Goal: Transaction & Acquisition: Purchase product/service

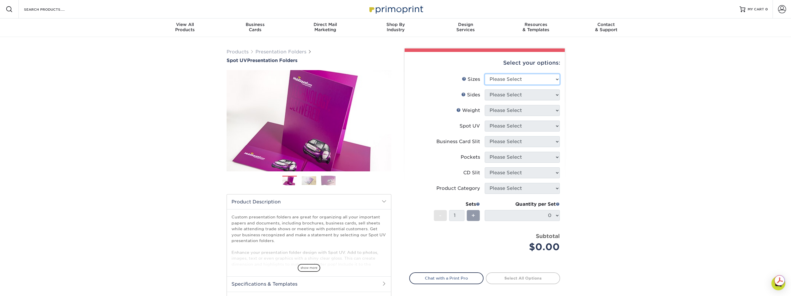
click at [500, 79] on select "Please Select 6" x 9" 9" x 12"" at bounding box center [522, 79] width 75 height 11
select select "6.00x9.00"
click at [485, 74] on select "Please Select 6" x 9" 9" x 12"" at bounding box center [522, 79] width 75 height 11
click at [503, 94] on select "Please Select Print Both Sides Print Front Only" at bounding box center [522, 95] width 75 height 11
select select "32d3c223-f82c-492b-b915-ba065a00862f"
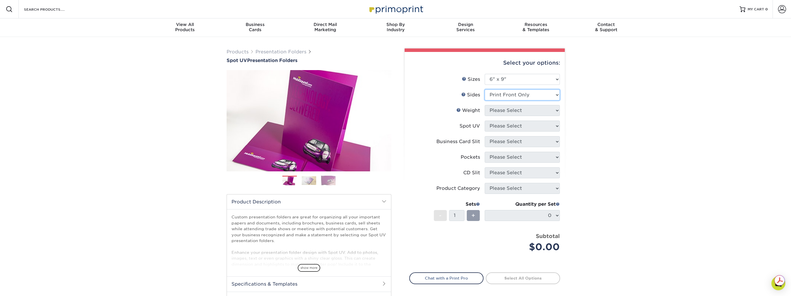
click at [485, 90] on select "Please Select Print Both Sides Print Front Only" at bounding box center [522, 95] width 75 height 11
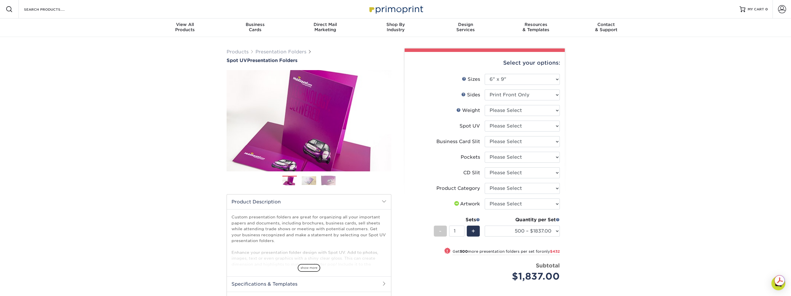
click at [464, 94] on link at bounding box center [463, 94] width 5 height 5
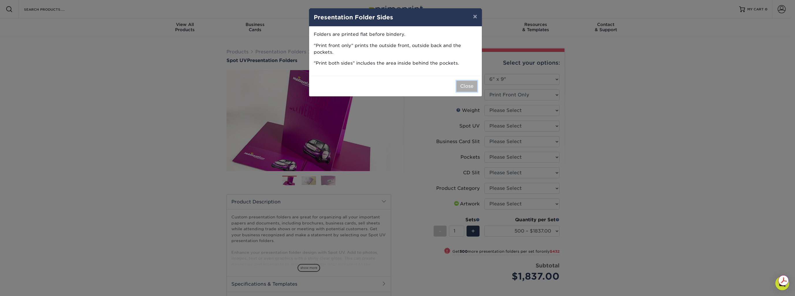
click at [468, 85] on button "Close" at bounding box center [467, 86] width 21 height 11
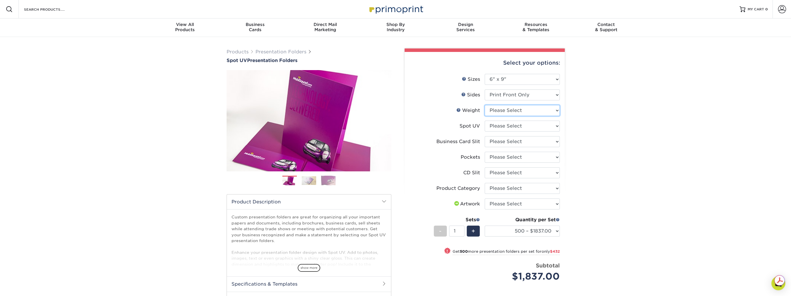
click at [498, 109] on select "Please Select 16PT" at bounding box center [522, 110] width 75 height 11
select select "16PT"
click at [485, 105] on select "Please Select 16PT" at bounding box center [522, 110] width 75 height 11
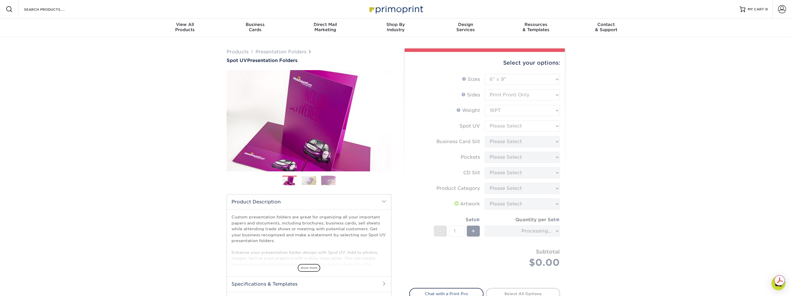
click at [504, 126] on form "Sizes Help Sizes Please Select 6" x 9" 9" x 12" Sides Weight Help" at bounding box center [484, 178] width 151 height 208
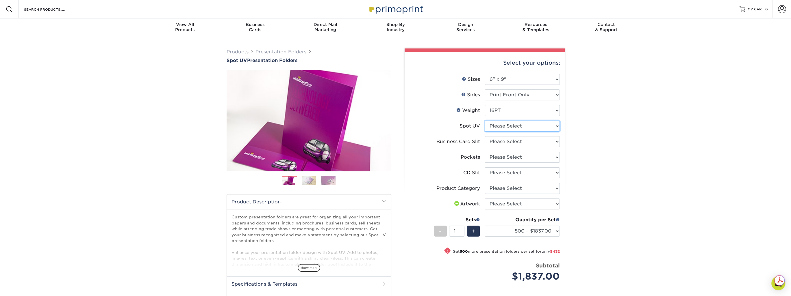
click at [555, 127] on select "Please Select Front Only" at bounding box center [522, 126] width 75 height 11
select select "1"
click at [485, 121] on select "Please Select Front Only" at bounding box center [522, 126] width 75 height 11
click at [551, 141] on select "Please Select No Business Card Slits On Left (Front) Pocket - Horizontal On Lef…" at bounding box center [522, 141] width 75 height 11
select select "9724ca60-ead4-43f8-a546-b15fcffaa25d"
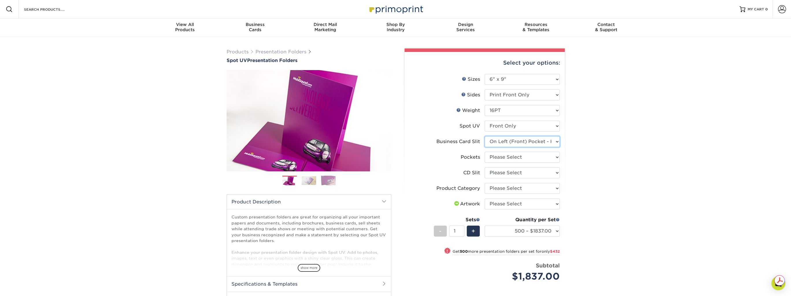
click at [485, 136] on select "Please Select No Business Card Slits On Left (Front) Pocket - Horizontal On Lef…" at bounding box center [522, 141] width 75 height 11
click at [536, 158] on select "Please Select 1 Pocket on the Left (Front) Side 1 Pocket on the Right (Back) Si…" at bounding box center [522, 157] width 75 height 11
select select "e8427203-e3c7-4640-a4e8-bae00c228d98"
click at [485, 152] on select "Please Select 1 Pocket on the Left (Front) Side 1 Pocket on the Right (Back) Si…" at bounding box center [522, 157] width 75 height 11
click at [522, 173] on select "Please Select No CD Slit On the Left (Front) Pocket On the Right (Back) Pocket" at bounding box center [522, 173] width 75 height 11
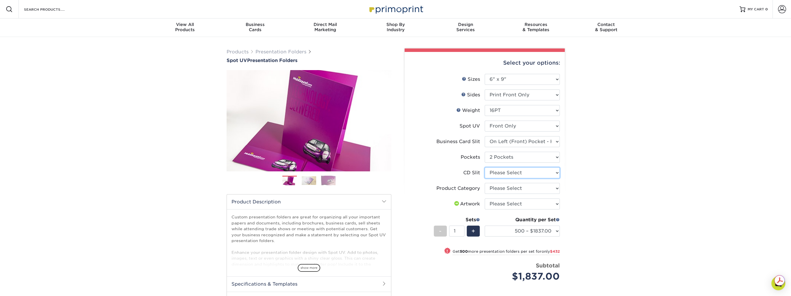
select select "a092264a-7428-4d8e-b024-417dbebc6e25"
click at [485, 168] on select "Please Select No CD Slit On the Left (Front) Pocket On the Right (Back) Pocket" at bounding box center [522, 173] width 75 height 11
click at [515, 190] on select "Please Select Presentation Folders" at bounding box center [522, 188] width 75 height 11
select select "57f7a581-ec4a-49d7-930d-eb044a1d12ac"
click at [485, 183] on select "Please Select Presentation Folders" at bounding box center [522, 188] width 75 height 11
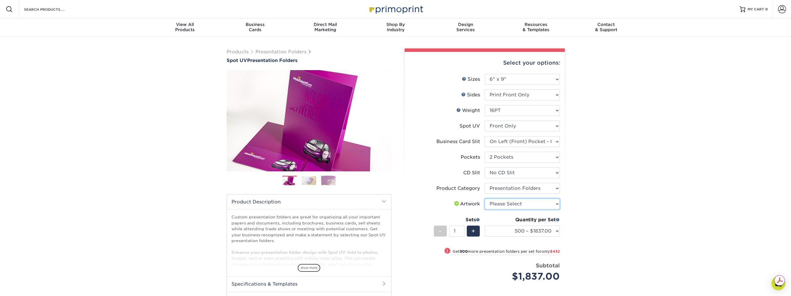
click at [539, 205] on select "Please Select I will upload files I need a design - $75" at bounding box center [522, 204] width 75 height 11
select select "upload"
click at [485, 199] on select "Please Select I will upload files I need a design - $75" at bounding box center [522, 204] width 75 height 11
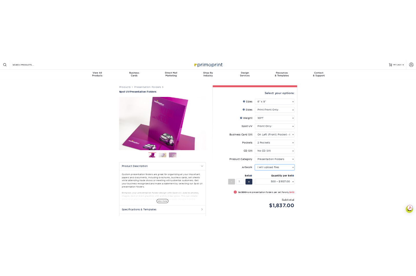
scroll to position [67, 0]
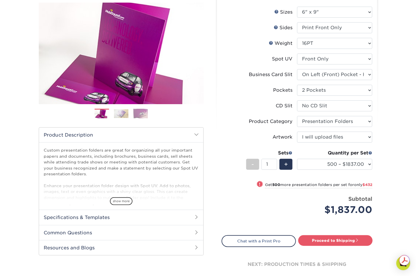
click at [146, 215] on h2 "Specifications & Templates" at bounding box center [121, 216] width 164 height 15
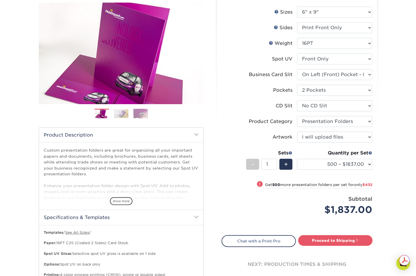
scroll to position [135, 0]
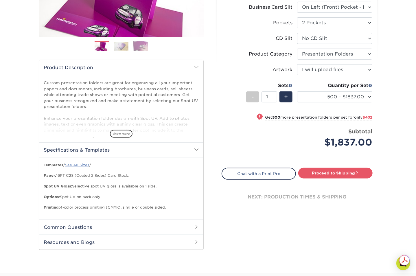
click at [72, 165] on link "See All Sizes" at bounding box center [77, 165] width 24 height 4
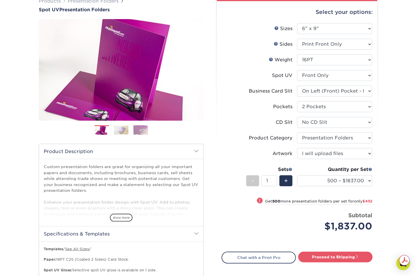
scroll to position [67, 0]
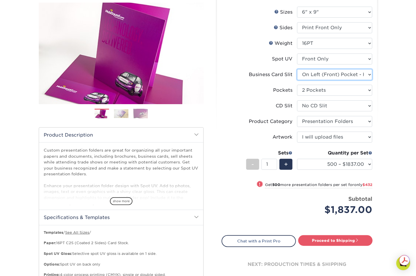
click at [338, 72] on select "Please Select No Business Card Slits On Left (Front) Pocket - Horizontal On Lef…" at bounding box center [334, 74] width 75 height 11
click at [297, 69] on select "Please Select No Business Card Slits On Left (Front) Pocket - Horizontal On Lef…" at bounding box center [334, 74] width 75 height 11
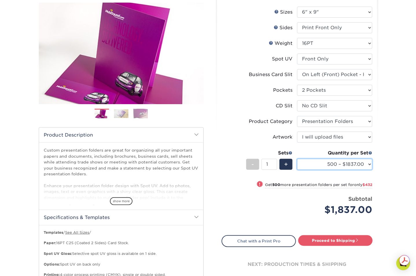
click at [364, 167] on select "500 – $1837.00 1000 – $2269.00 2500 – $4004.00 5000 – $6241.00 10000 – $12446.0…" at bounding box center [334, 164] width 75 height 11
click at [395, 191] on div "Products Presentation Folders Spot UV Presentation Folders Previous Next" at bounding box center [208, 155] width 416 height 370
click at [353, 240] on link "Proceed to Shipping" at bounding box center [335, 240] width 74 height 10
type input "Set 1"
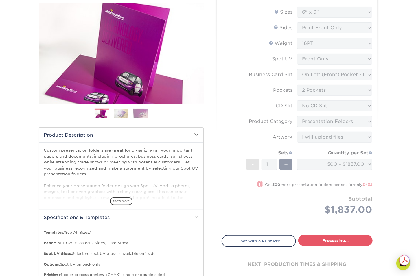
select select "5512eb94-769c-41d1-a45a-9ee52a6b8a0e"
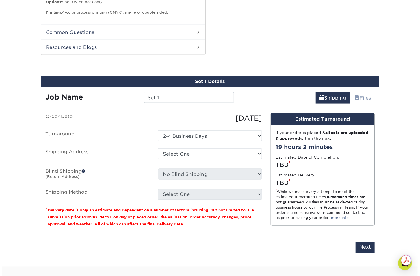
scroll to position [355, 0]
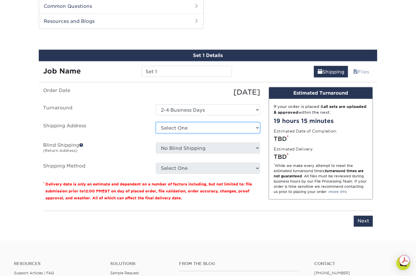
click at [185, 126] on select "Select One + Add New Address - Login" at bounding box center [208, 127] width 104 height 11
select select "newaddress"
click at [156, 122] on select "Select One + Add New Address - Login" at bounding box center [208, 127] width 104 height 11
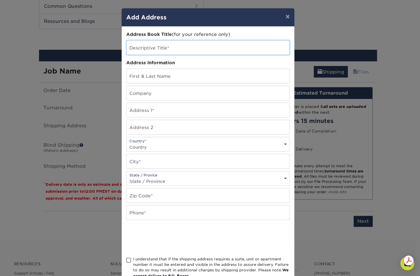
click at [157, 50] on input "text" at bounding box center [208, 47] width 163 height 14
type input "O"
type input "Insight Office"
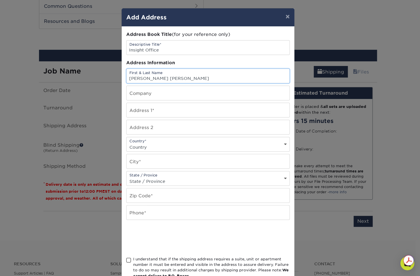
type input "[PERSON_NAME] [PERSON_NAME]"
type input "Insight"
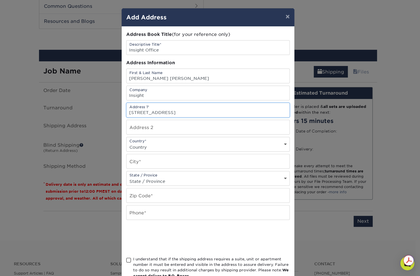
type input "[STREET_ADDRESS]"
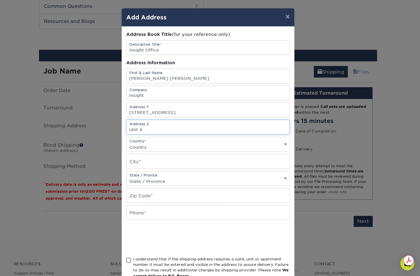
type input "Unit A"
click at [186, 140] on div "Country* Country [GEOGRAPHIC_DATA] [GEOGRAPHIC_DATA] --------------------------…" at bounding box center [208, 144] width 164 height 15
click at [202, 143] on select "Country [GEOGRAPHIC_DATA] [GEOGRAPHIC_DATA] ----------------------------- [GEOG…" at bounding box center [208, 147] width 163 height 8
select select "US"
click at [127, 143] on select "Country [GEOGRAPHIC_DATA] [GEOGRAPHIC_DATA] ----------------------------- [GEOG…" at bounding box center [208, 147] width 163 height 8
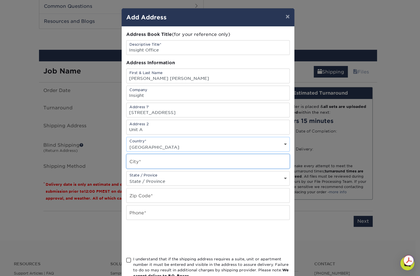
click at [168, 159] on input "text" at bounding box center [208, 161] width 163 height 14
type input "Bozeman"
select select "MT"
type input "59718"
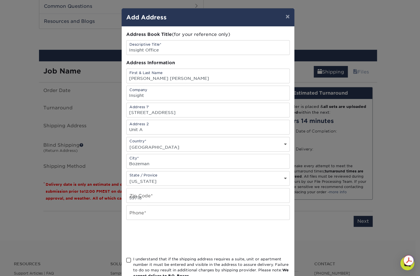
type input "4069626112"
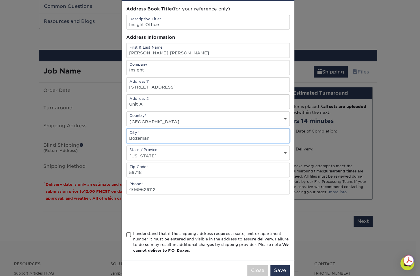
scroll to position [37, 0]
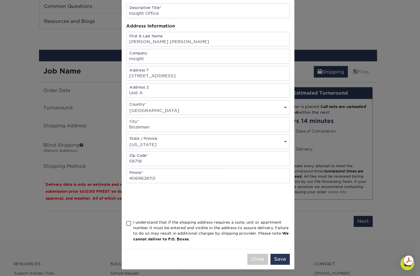
click at [126, 221] on span at bounding box center [128, 222] width 5 height 5
click at [0, 0] on input "I understand that if the shipping address requires a suite, unit or apartment n…" at bounding box center [0, 0] width 0 height 0
click at [277, 255] on button "Save" at bounding box center [279, 258] width 19 height 11
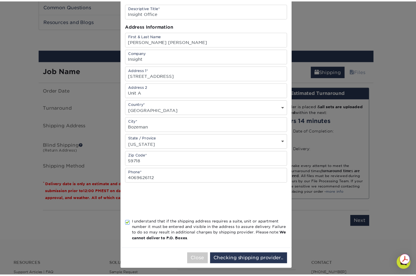
scroll to position [0, 0]
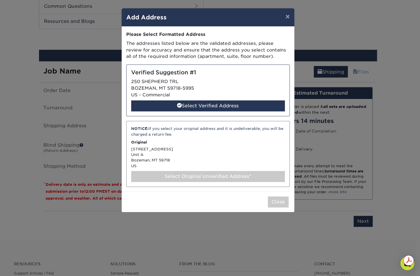
click at [186, 131] on div "NOTICE: If you select your original address and it is undeliverable, you will b…" at bounding box center [208, 131] width 154 height 11
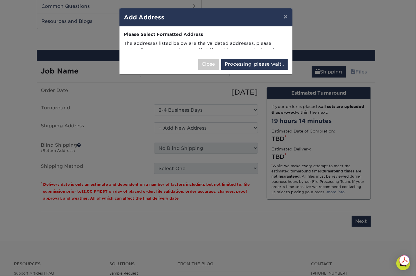
select select "286714"
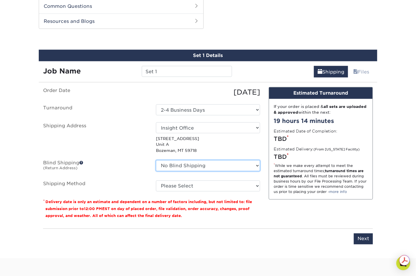
click at [196, 167] on select "No Blind Shipping + Add New Address" at bounding box center [208, 165] width 104 height 11
click at [156, 160] on select "No Blind Shipping + Add New Address" at bounding box center [208, 165] width 104 height 11
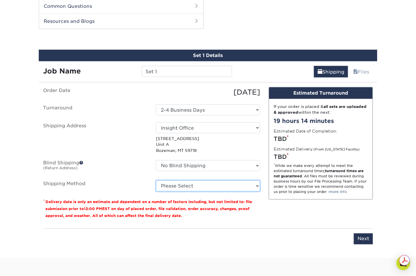
click at [194, 187] on select "Please Select Ground Shipping (+$52.49) 3 Day Shipping Service (+$90.24) 2 Day …" at bounding box center [208, 185] width 104 height 11
select select "03"
click at [156, 180] on select "Please Select Ground Shipping (+$52.49) 3 Day Shipping Service (+$90.24) 2 Day …" at bounding box center [208, 185] width 104 height 11
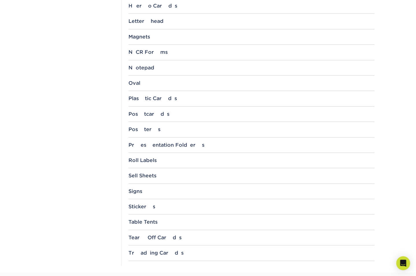
scroll to position [539, 0]
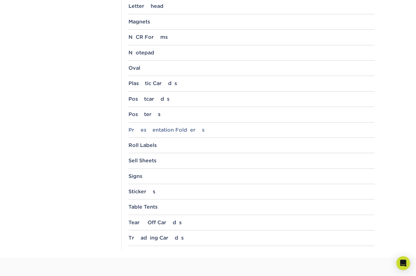
click at [173, 127] on div "Presentation Folders" at bounding box center [251, 130] width 246 height 6
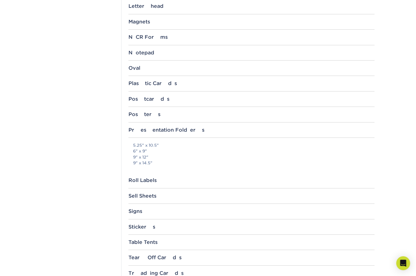
drag, startPoint x: 134, startPoint y: 149, endPoint x: 168, endPoint y: 157, distance: 35.0
click at [133, 149] on link "6" x 9"" at bounding box center [140, 151] width 14 height 5
